Goal: Find specific page/section: Find specific page/section

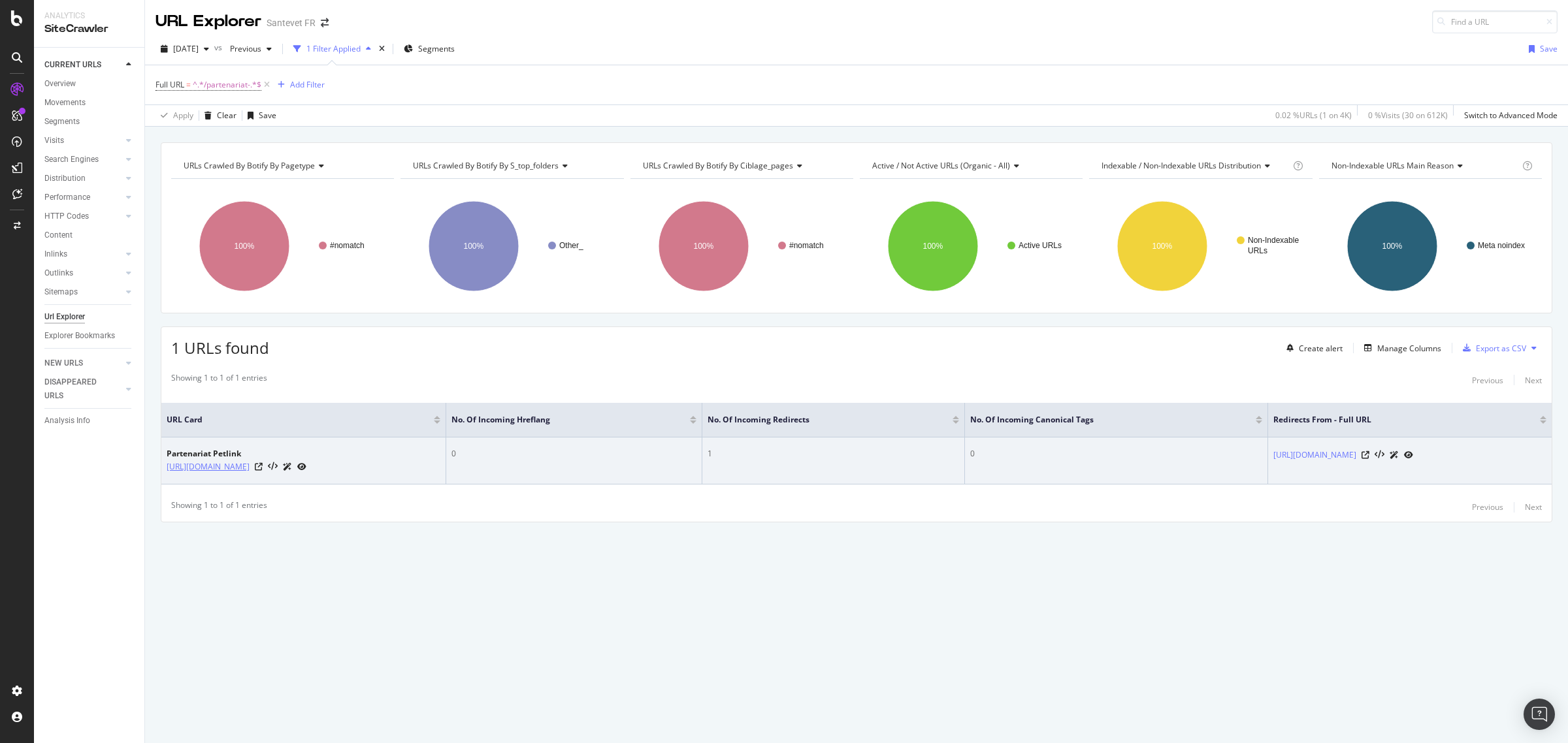
click at [250, 472] on link "[URL][DOMAIN_NAME]" at bounding box center [208, 467] width 83 height 13
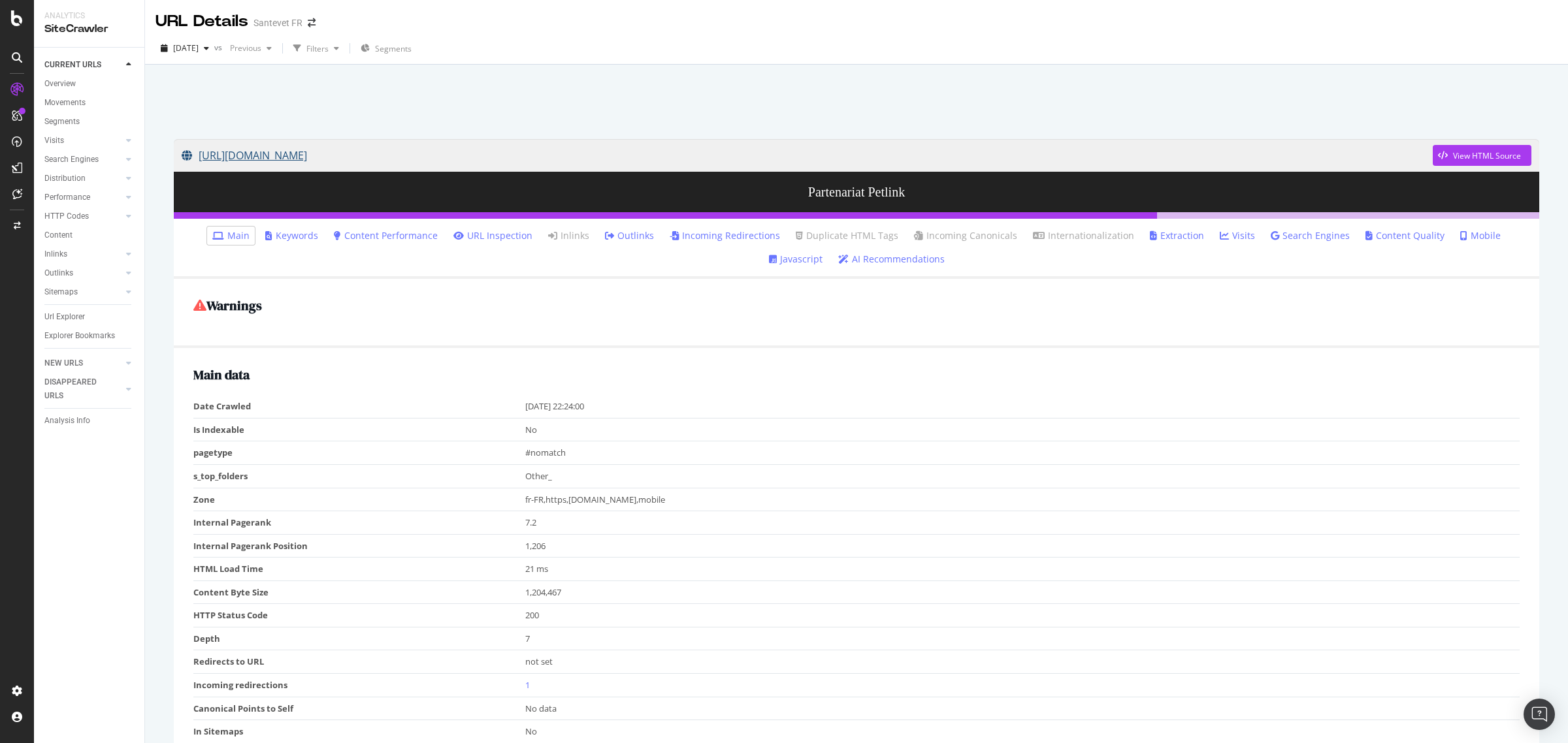
copy link "[URL][DOMAIN_NAME]"
drag, startPoint x: 150, startPoint y: 147, endPoint x: 420, endPoint y: 142, distance: 270.0
click at [420, 142] on div "[URL][DOMAIN_NAME] View HTML Source Partenariat Petlink Main Keywords Content P…" at bounding box center [856, 436] width 1423 height 743
click at [78, 317] on div "Url Explorer" at bounding box center [65, 316] width 40 height 14
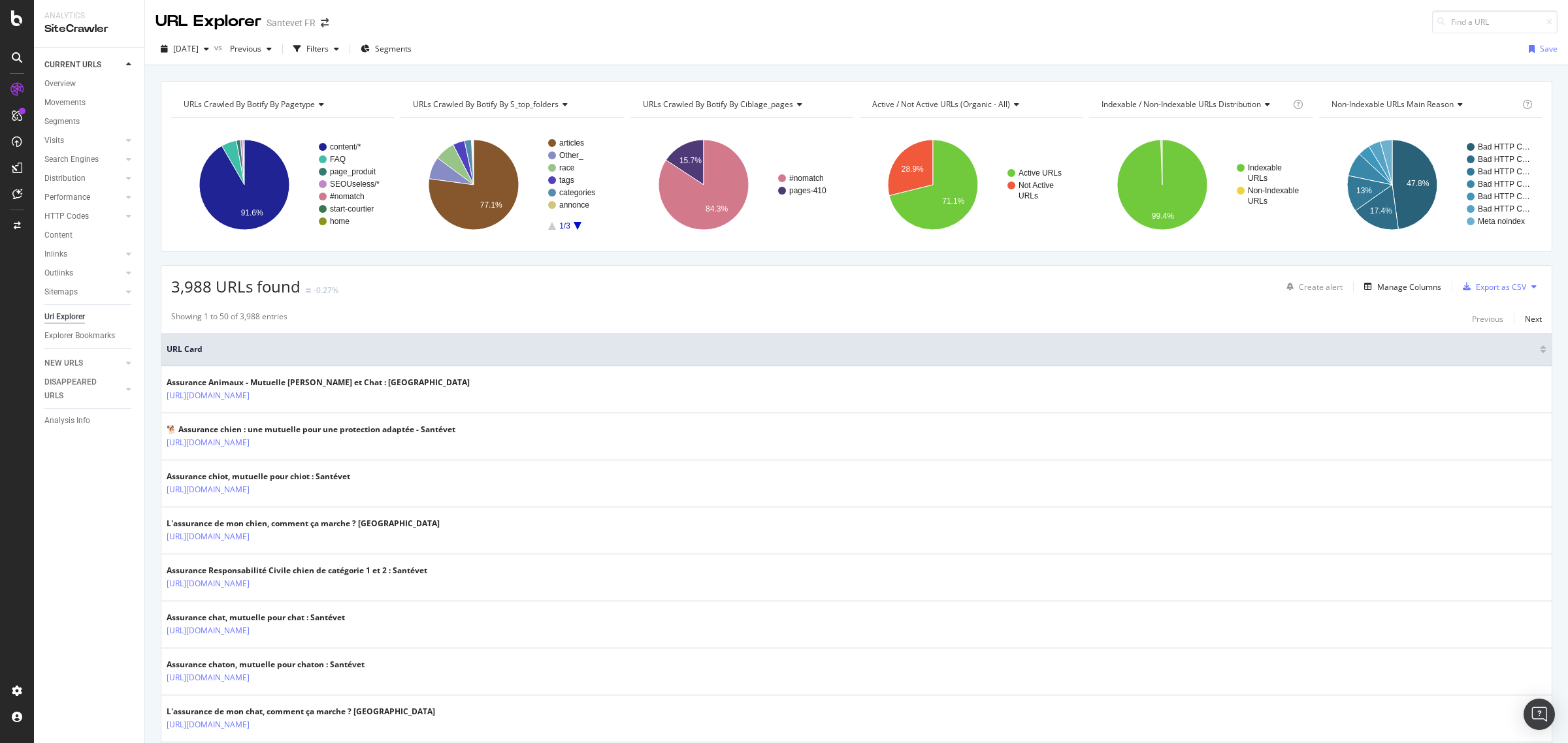
click at [1432, 22] on div at bounding box center [1441, 22] width 18 height 9
click at [1440, 18] on input at bounding box center [1495, 22] width 126 height 23
paste input "[URL][DOMAIN_NAME]"
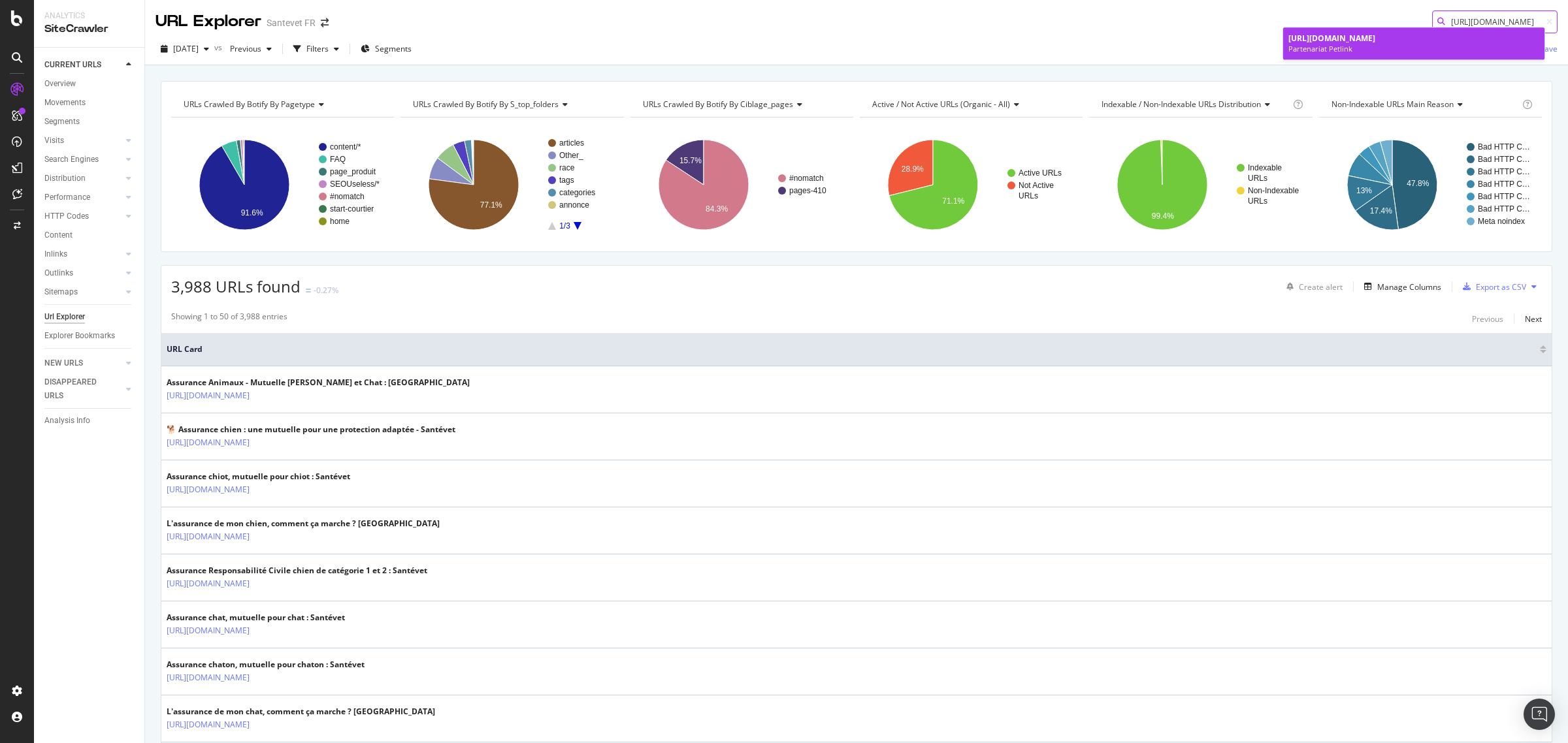
type input "[URL][DOMAIN_NAME]"
click at [1375, 39] on span "[URL][DOMAIN_NAME]" at bounding box center [1331, 38] width 87 height 11
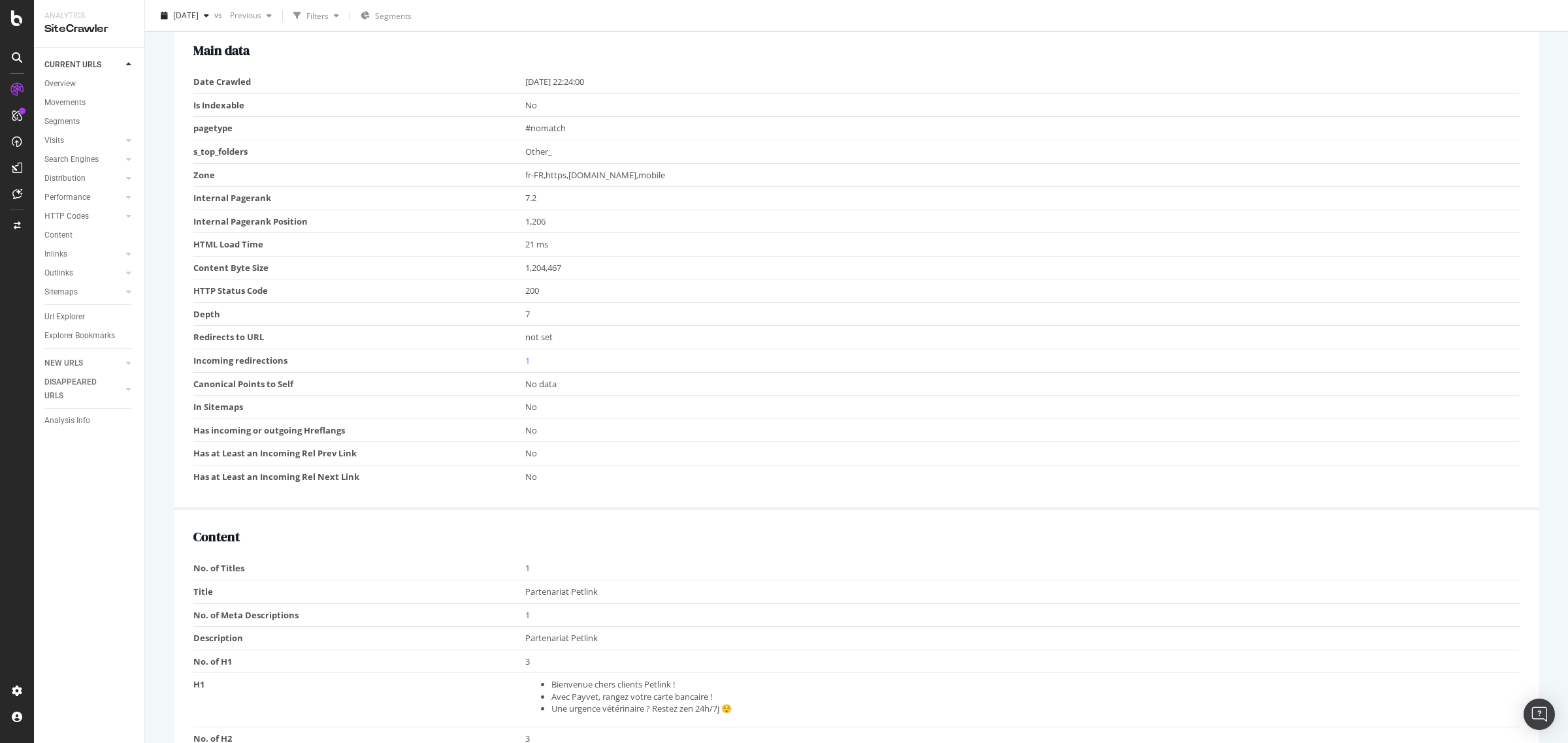
scroll to position [164, 0]
